Goal: Task Accomplishment & Management: Use online tool/utility

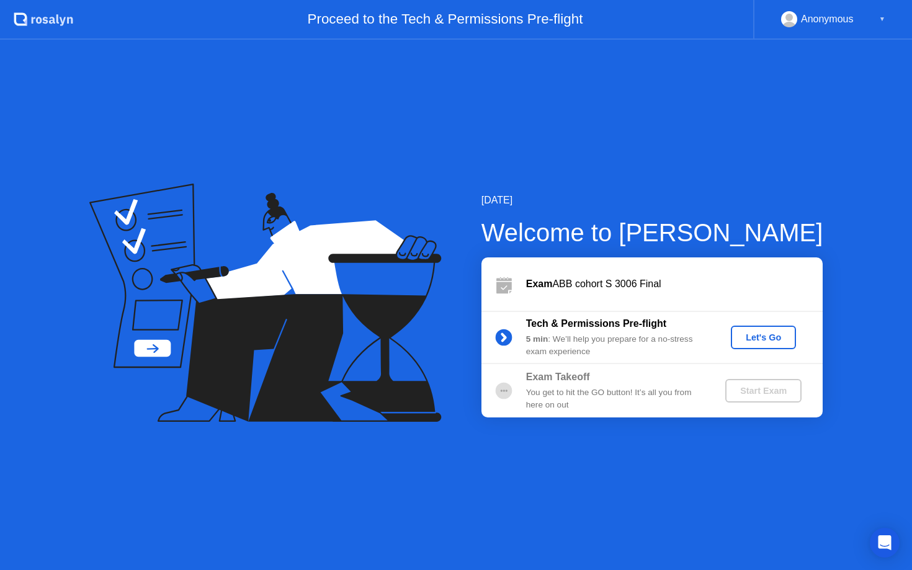
click at [767, 336] on div "Let's Go" at bounding box center [763, 338] width 55 height 10
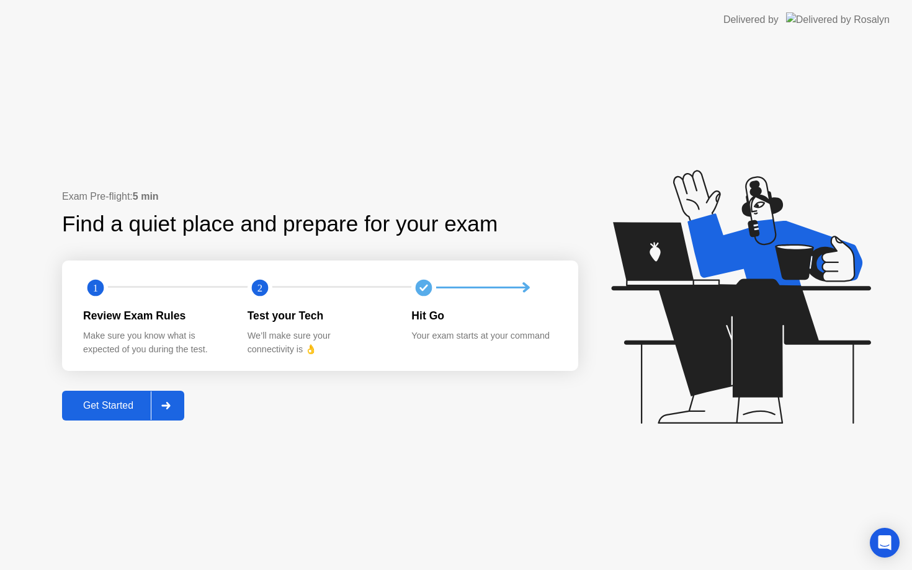
click at [141, 411] on div "Get Started" at bounding box center [108, 405] width 85 height 11
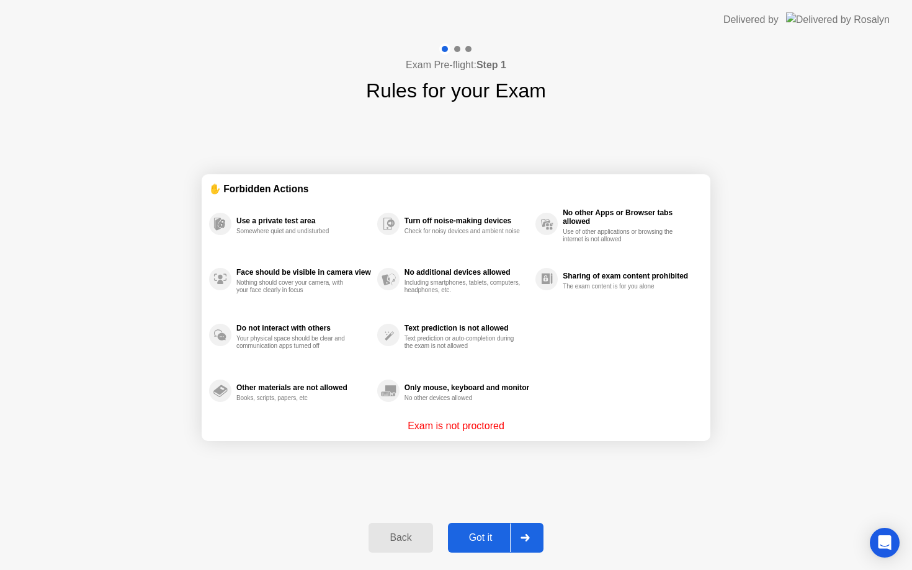
click at [500, 528] on button "Got it" at bounding box center [496, 538] width 96 height 30
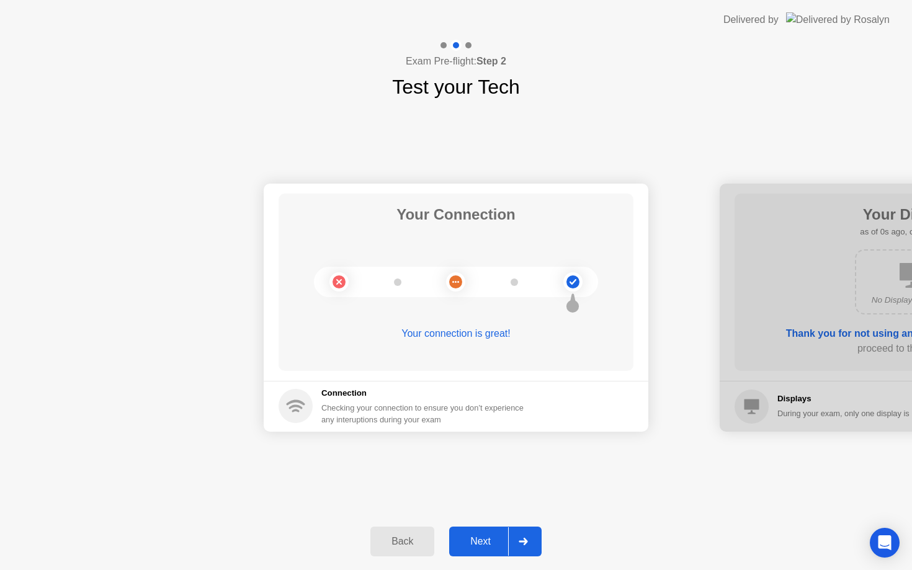
click at [500, 541] on div "Next" at bounding box center [480, 541] width 55 height 11
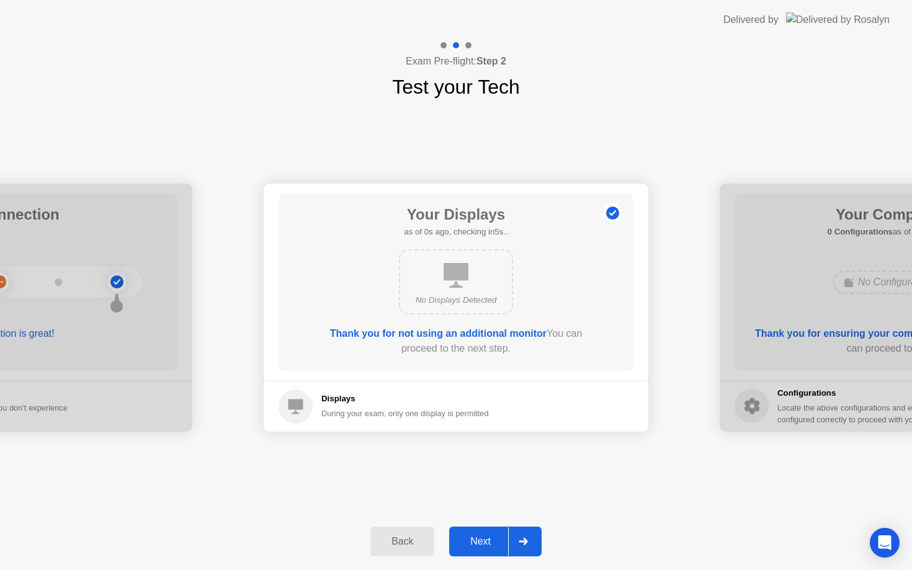
click at [500, 541] on div "Next" at bounding box center [480, 541] width 55 height 11
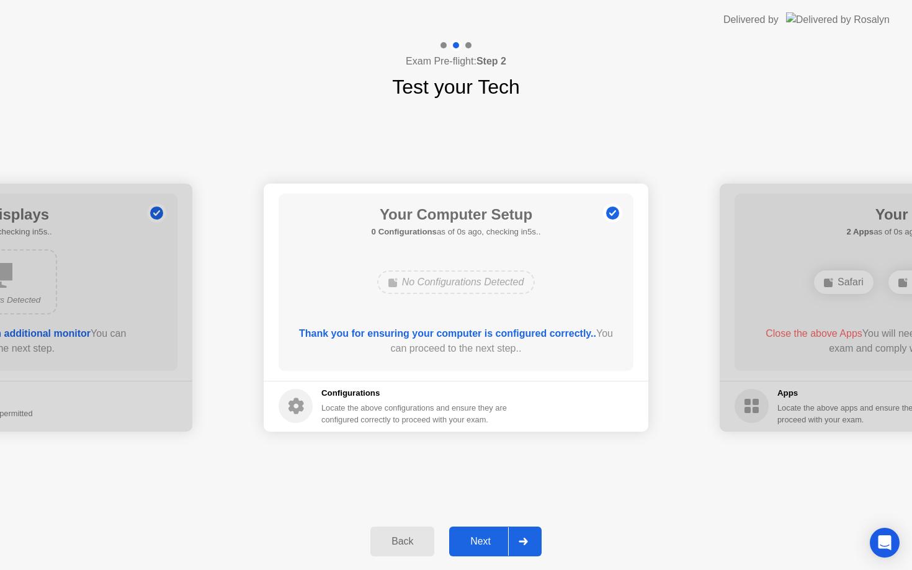
click at [500, 541] on div "Next" at bounding box center [480, 541] width 55 height 11
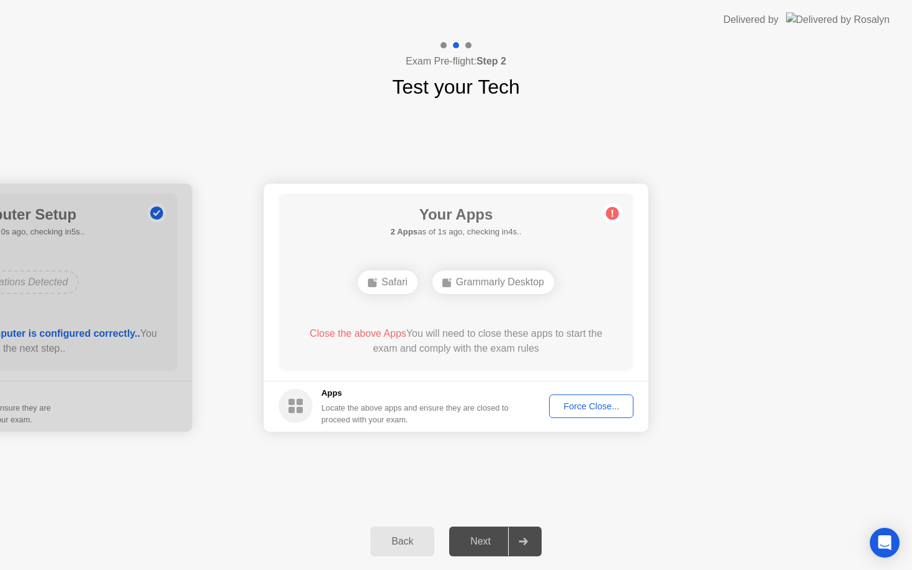
click at [570, 402] on div "Force Close..." at bounding box center [592, 407] width 76 height 10
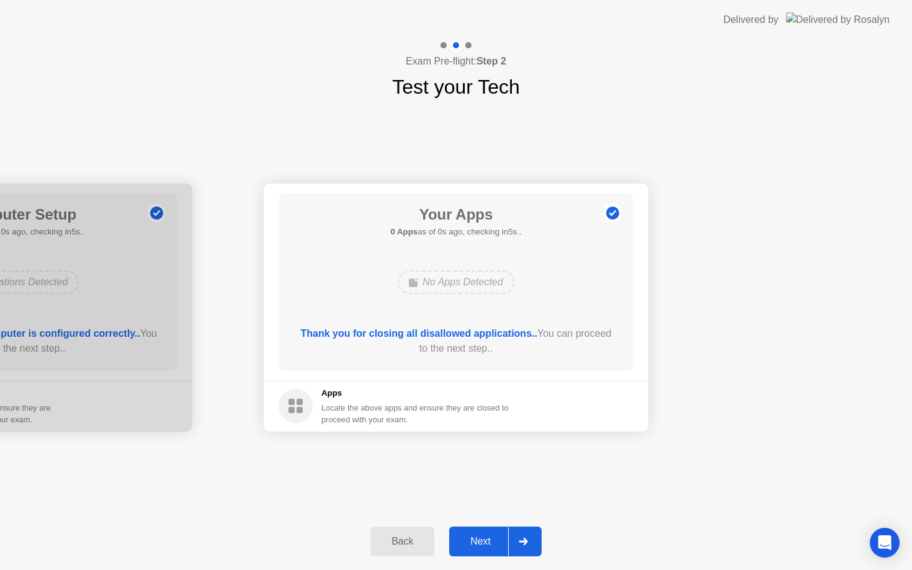
click at [490, 537] on div "Next" at bounding box center [480, 541] width 55 height 11
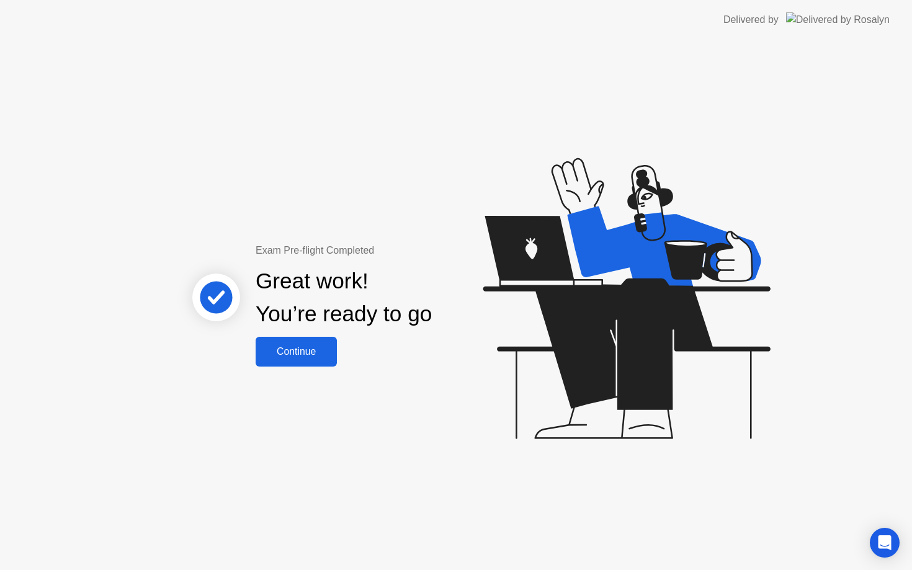
click at [325, 357] on div "Continue" at bounding box center [296, 351] width 74 height 11
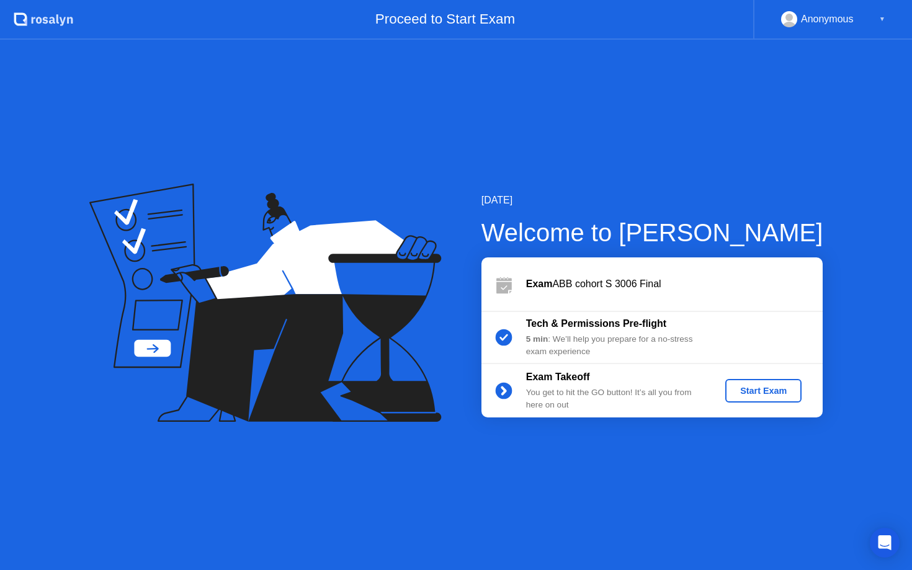
click at [748, 386] on div "Start Exam" at bounding box center [763, 391] width 66 height 10
